Goal: Information Seeking & Learning: Learn about a topic

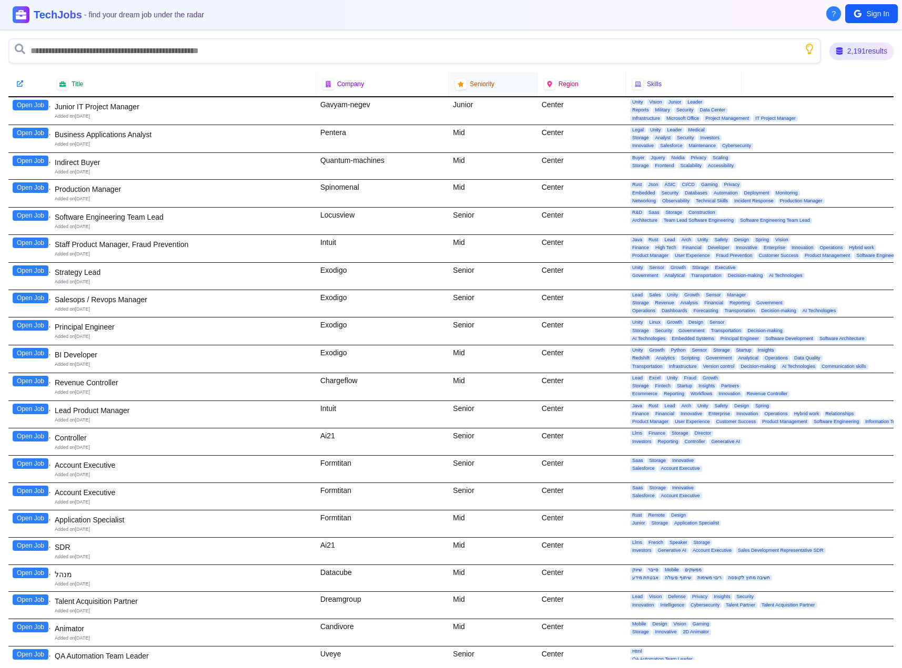
click at [476, 84] on span "Seniority" at bounding box center [482, 84] width 25 height 8
click at [853, 50] on div "2,191 results" at bounding box center [861, 51] width 67 height 18
click at [836, 48] on icon at bounding box center [838, 50] width 7 height 7
click at [778, 85] on div "Title Company Seniority Region Skills" at bounding box center [450, 84] width 885 height 25
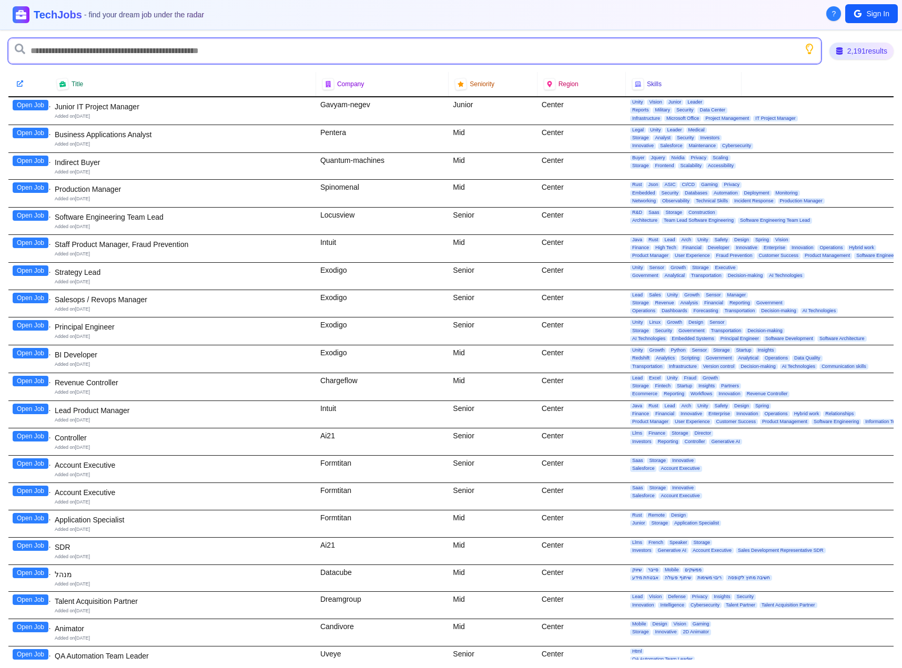
click at [720, 52] on input "text" at bounding box center [414, 50] width 813 height 25
type input "****"
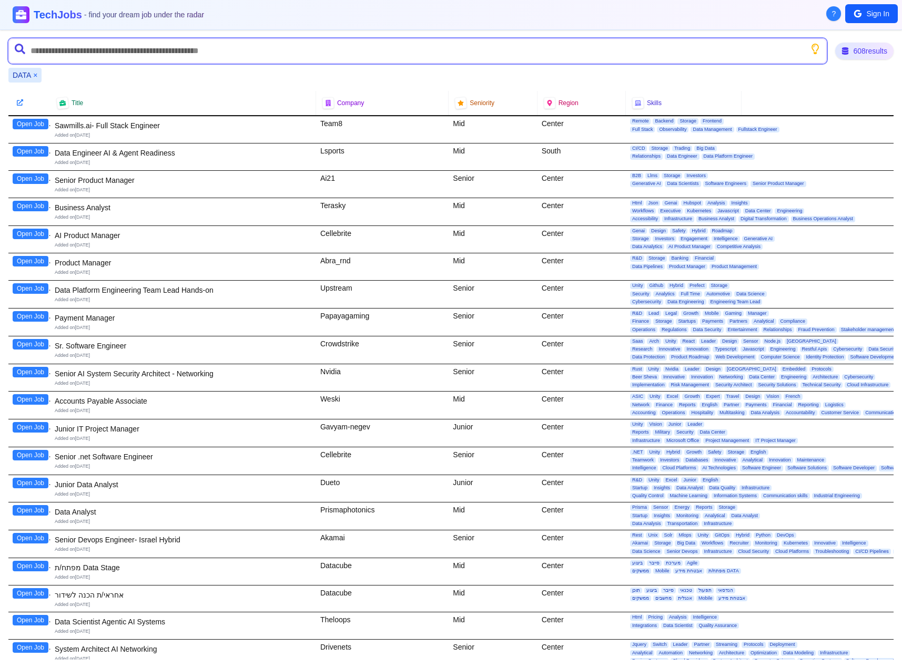
scroll to position [1472, 0]
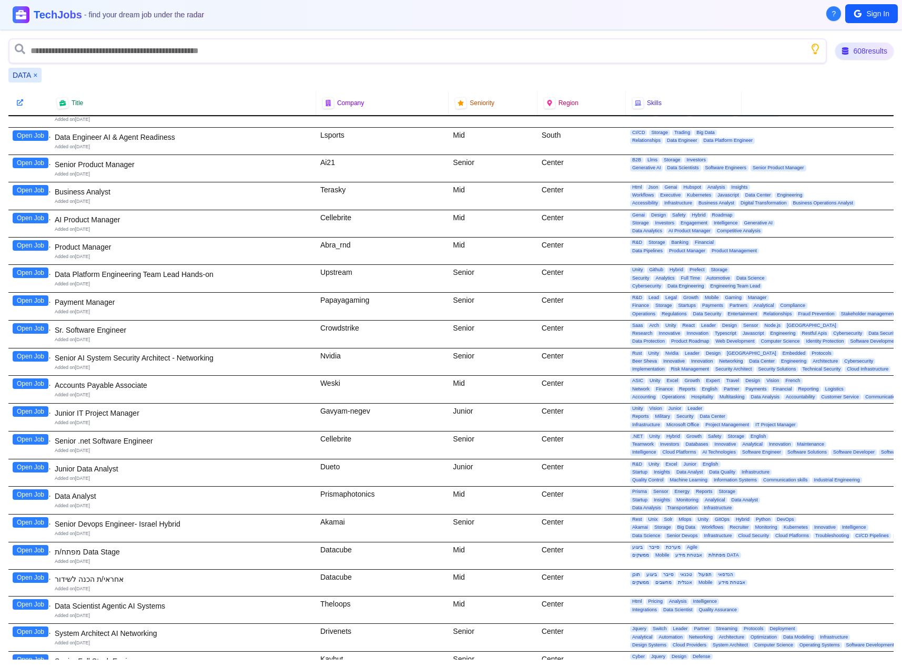
click at [31, 469] on button "Open Job" at bounding box center [31, 467] width 36 height 11
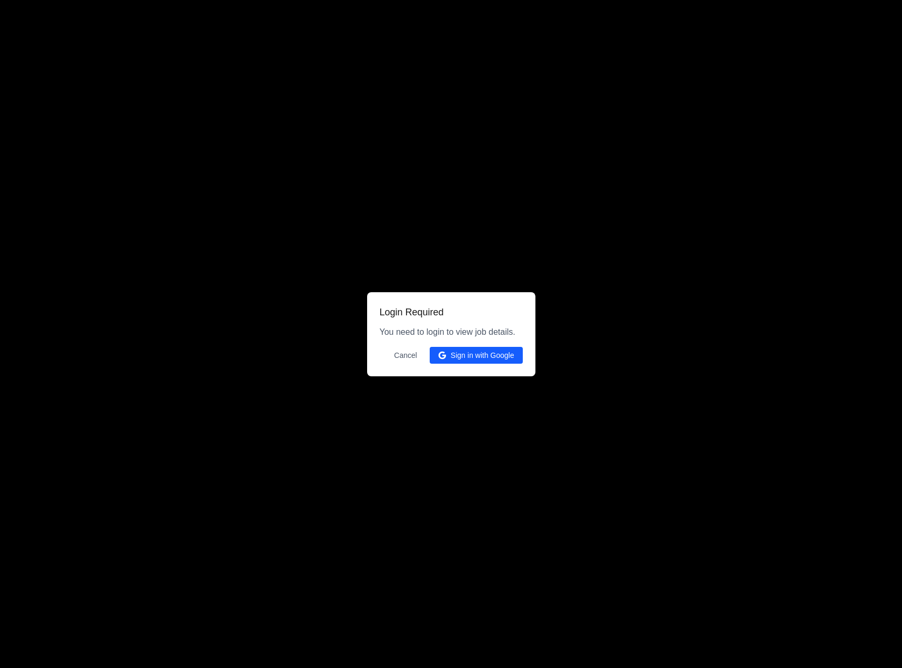
click at [399, 358] on button "Cancel" at bounding box center [406, 355] width 36 height 17
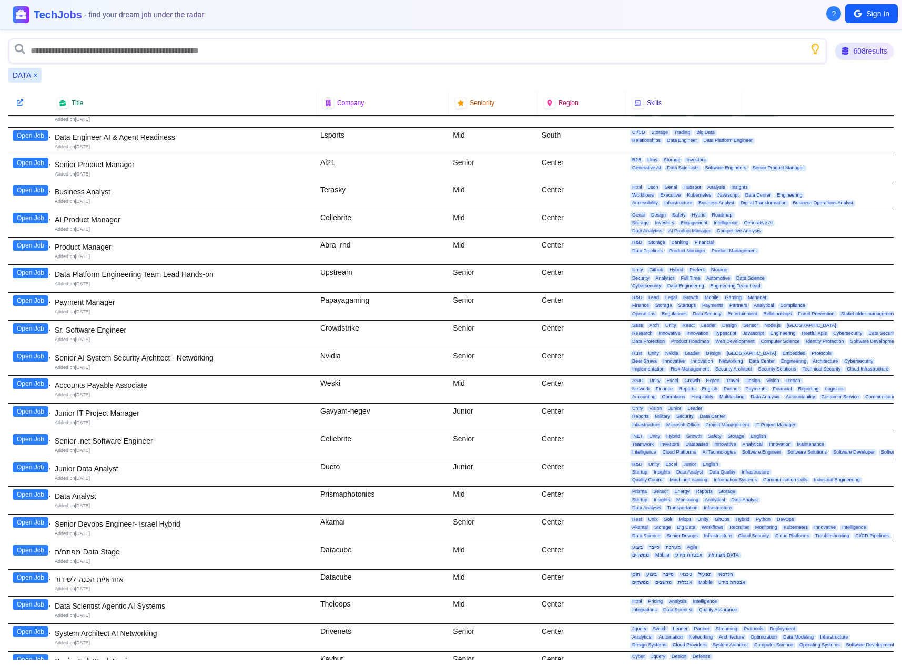
click at [260, 476] on div "Added on [DATE]" at bounding box center [183, 478] width 257 height 7
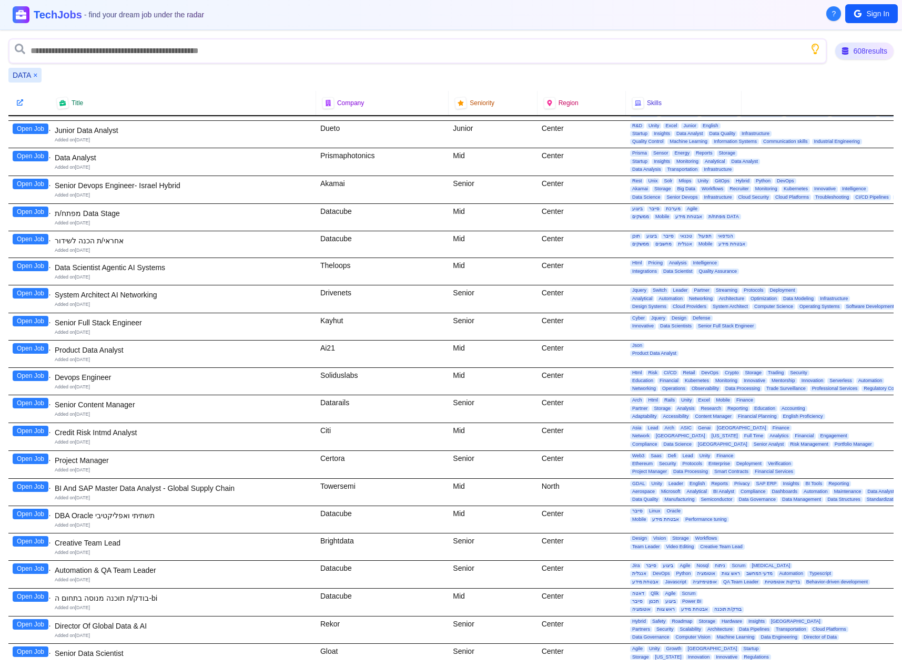
scroll to position [1788, 0]
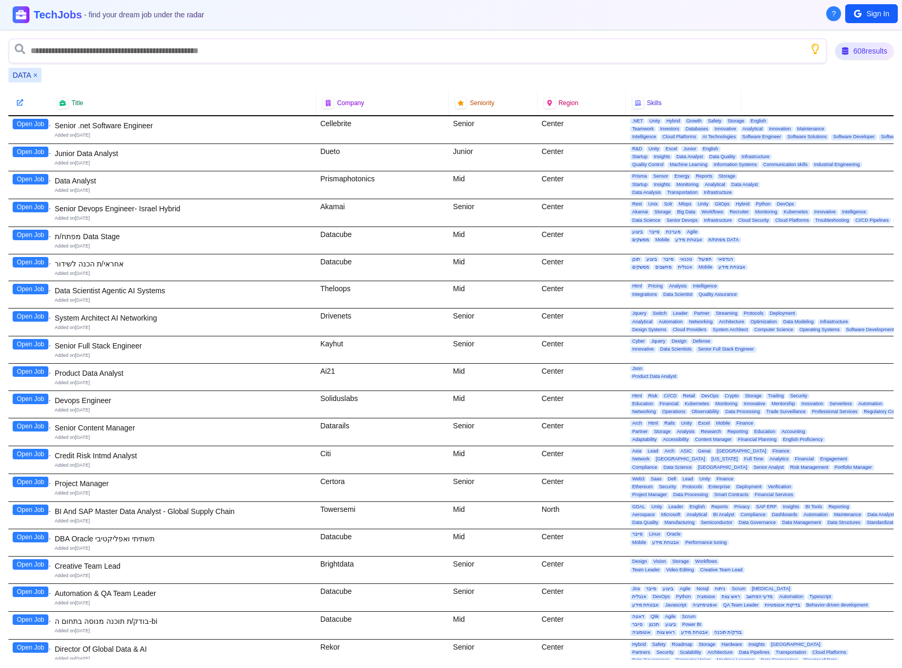
click at [257, 158] on div "Junior Data Analyst" at bounding box center [183, 153] width 257 height 11
